Goal: Task Accomplishment & Management: Manage account settings

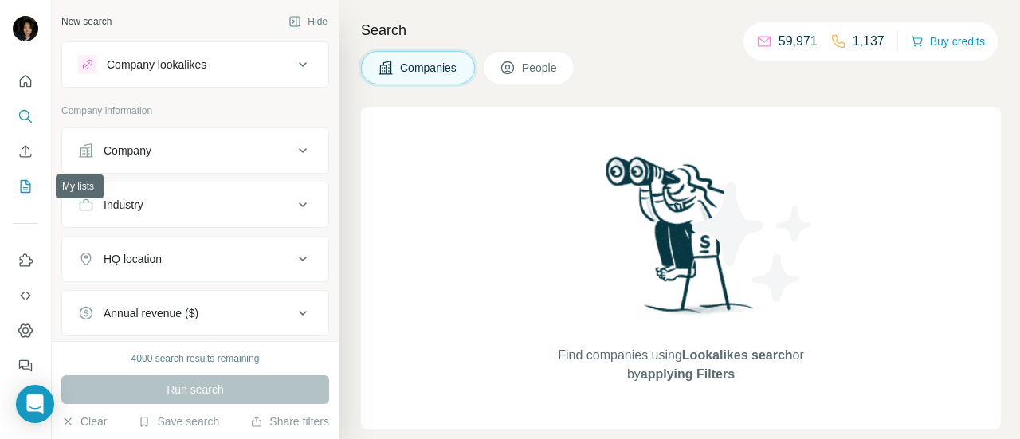
click at [26, 181] on icon "My lists" at bounding box center [27, 185] width 8 height 10
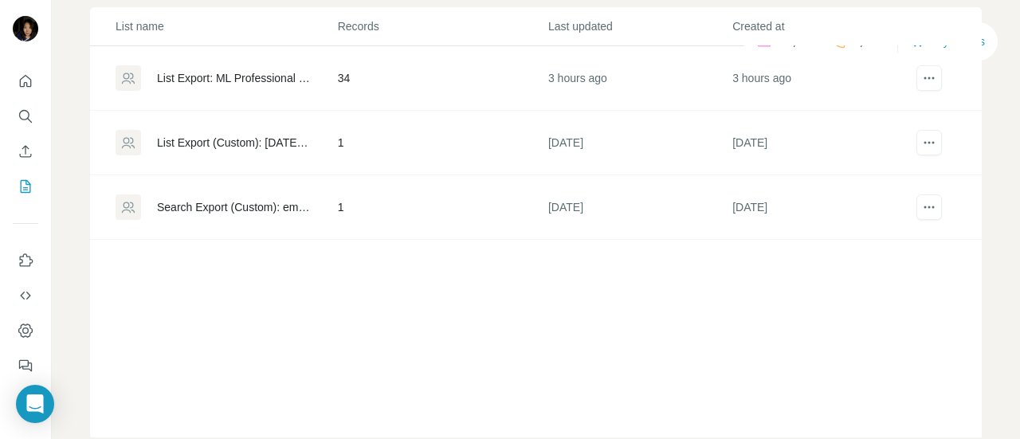
scroll to position [159, 0]
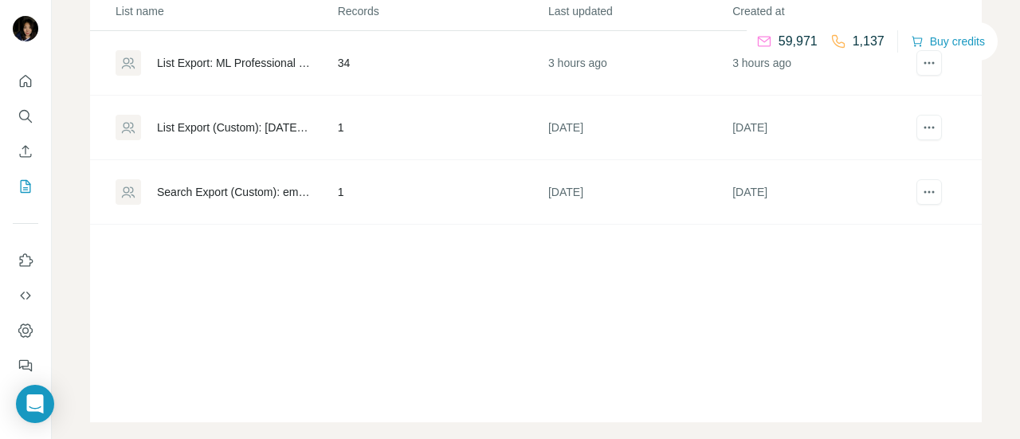
click at [231, 136] on div "List Export (Custom): [DATE] 13:43" at bounding box center [234, 128] width 154 height 16
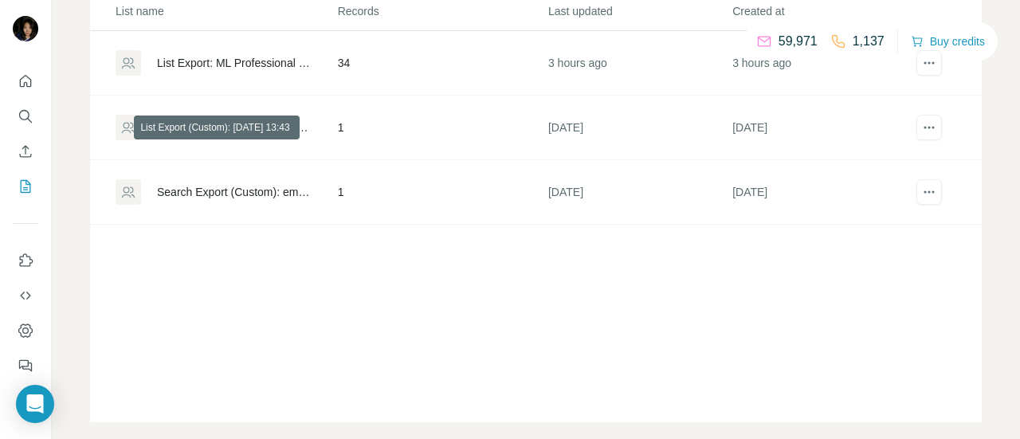
click at [165, 136] on div "List Export (Custom): [DATE] 13:43" at bounding box center [234, 128] width 154 height 16
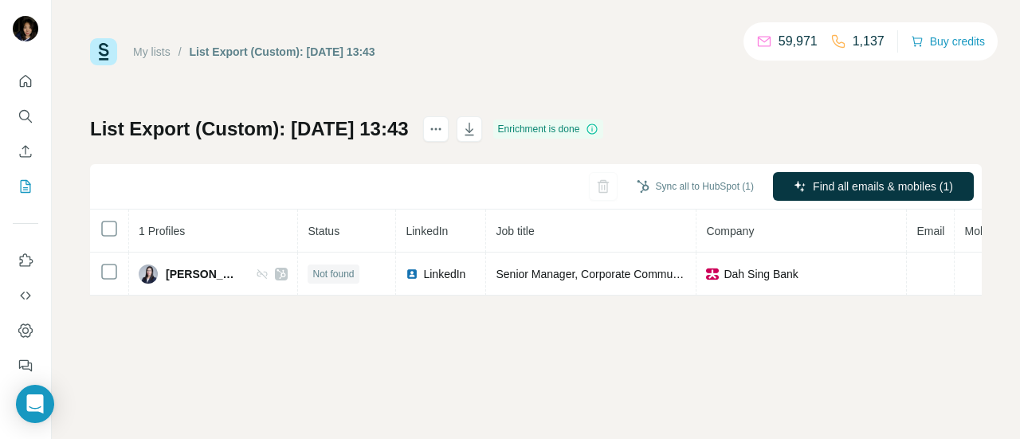
drag, startPoint x: 832, startPoint y: 0, endPoint x: 666, endPoint y: 69, distance: 179.7
click at [666, 69] on div "My lists / List Export (Custom): [DATE] 13:43 59,971 1,137 Buy credits List Exp…" at bounding box center [536, 167] width 892 height 258
click at [419, 102] on div "My lists / List Export (Custom): [DATE] 13:43 59,971 1,137 Buy credits List Exp…" at bounding box center [536, 167] width 892 height 258
click at [527, 57] on div "My lists / List Export (Custom): [DATE] 13:43 59,971 1,137 Buy credits" at bounding box center [536, 51] width 892 height 27
drag, startPoint x: 908, startPoint y: 0, endPoint x: 646, endPoint y: 81, distance: 274.4
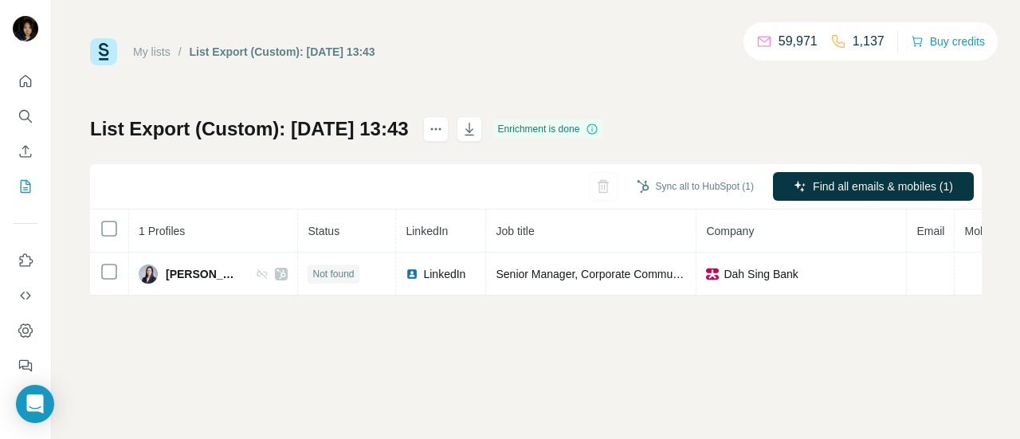
click at [646, 81] on div "My lists / List Export (Custom): [DATE] 13:43 59,971 1,137 Buy credits List Exp…" at bounding box center [536, 167] width 892 height 258
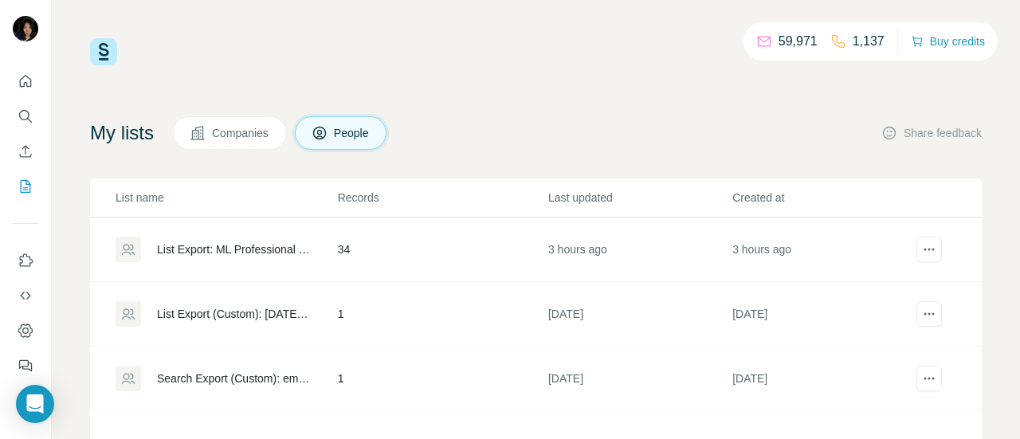
scroll to position [154, 0]
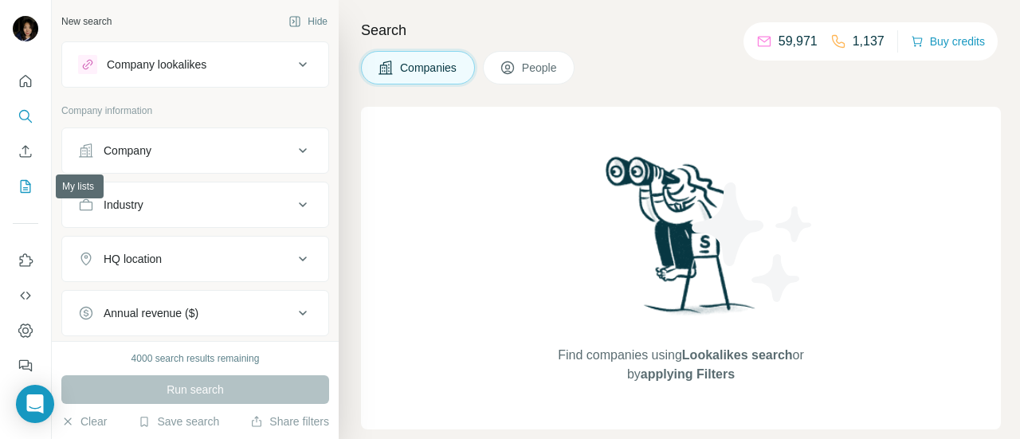
click at [25, 181] on icon "My lists" at bounding box center [26, 187] width 16 height 16
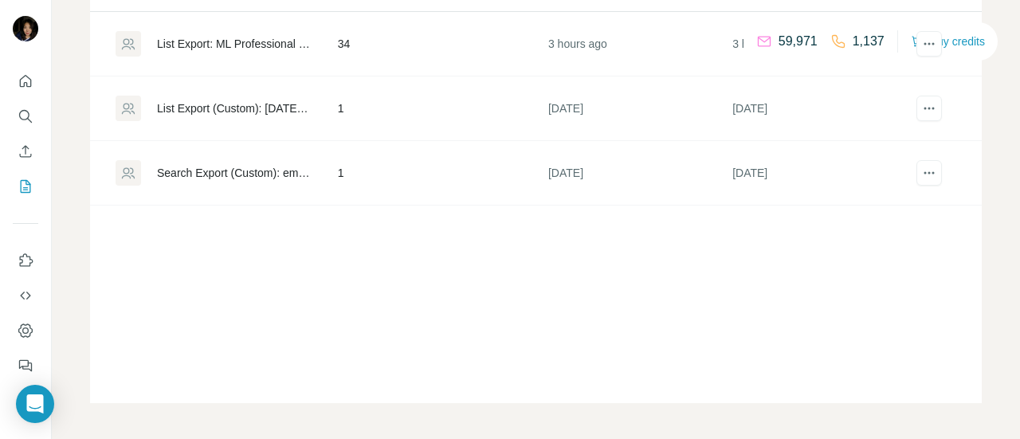
scroll to position [207, 0]
click at [227, 173] on div "Search Export (Custom): emperor%252Bwatch%252Band%252Bjewellery - [DATE] 08:24" at bounding box center [234, 171] width 154 height 16
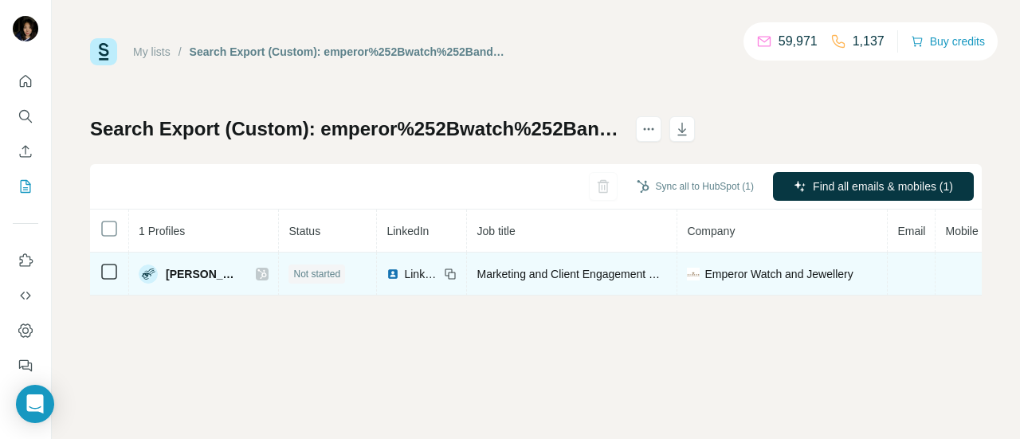
click at [179, 280] on span "Vivian Hui" at bounding box center [203, 274] width 74 height 16
click at [175, 275] on span "Vivian Hui" at bounding box center [203, 274] width 74 height 16
click at [387, 275] on div "LinkedIn" at bounding box center [413, 274] width 53 height 16
